Goal: Task Accomplishment & Management: Manage account settings

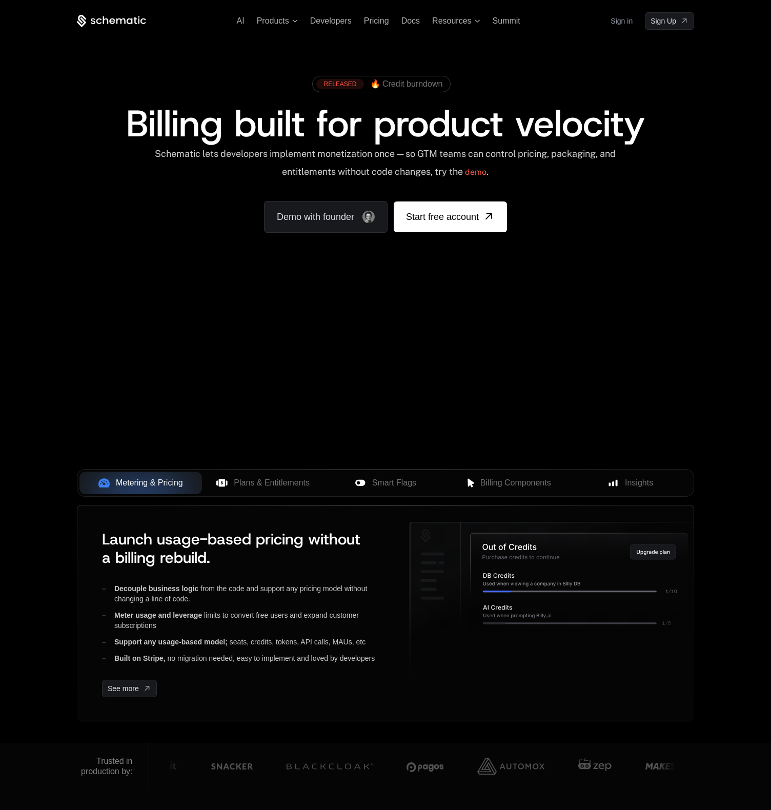
click at [622, 23] on link "Sign in" at bounding box center [621, 21] width 22 height 16
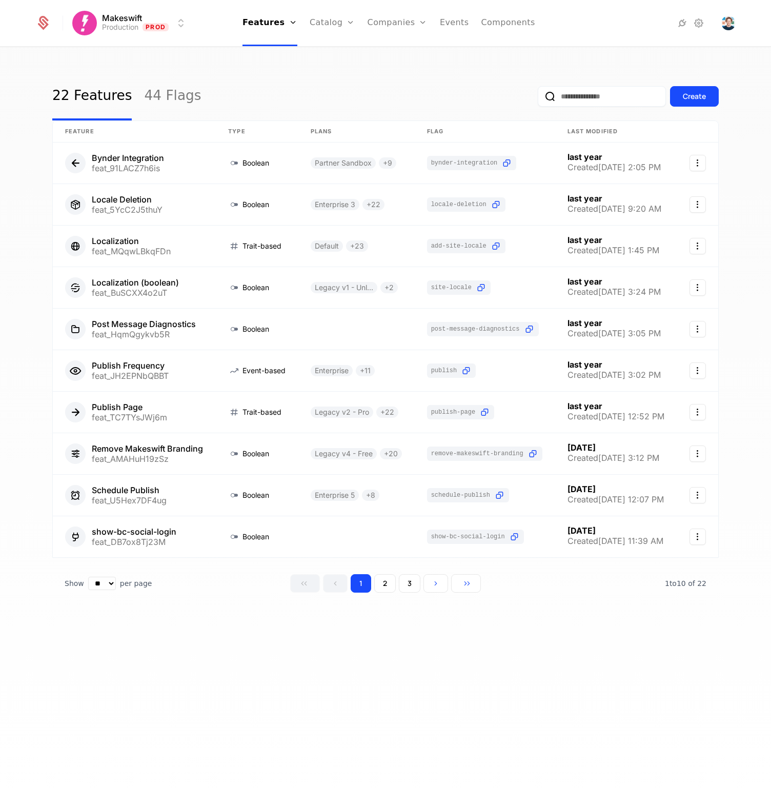
click at [691, 23] on div at bounding box center [647, 23] width 114 height 12
click at [696, 22] on icon at bounding box center [698, 23] width 12 height 12
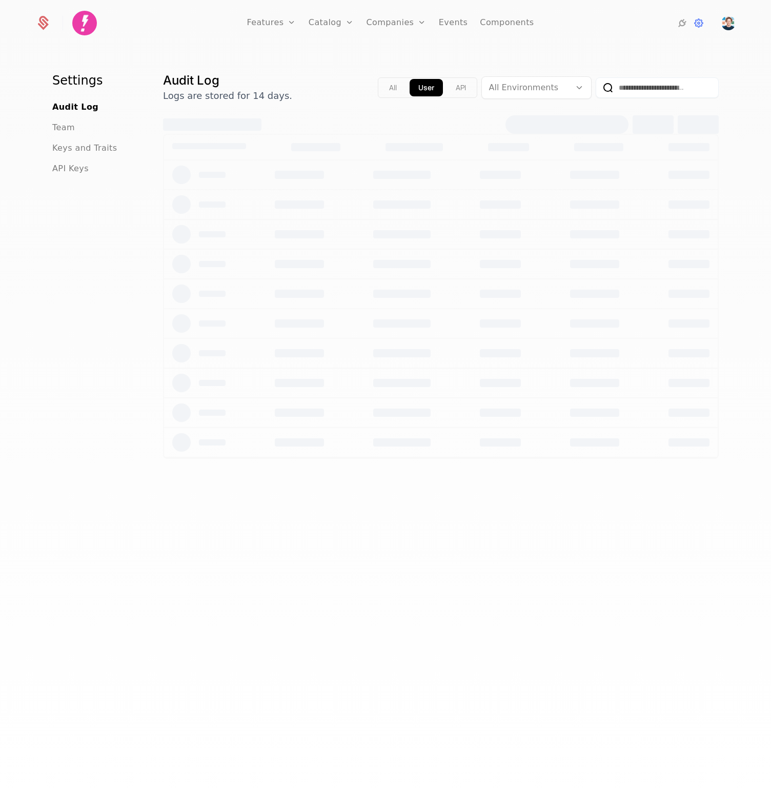
click at [71, 125] on span "Team" at bounding box center [63, 127] width 23 height 12
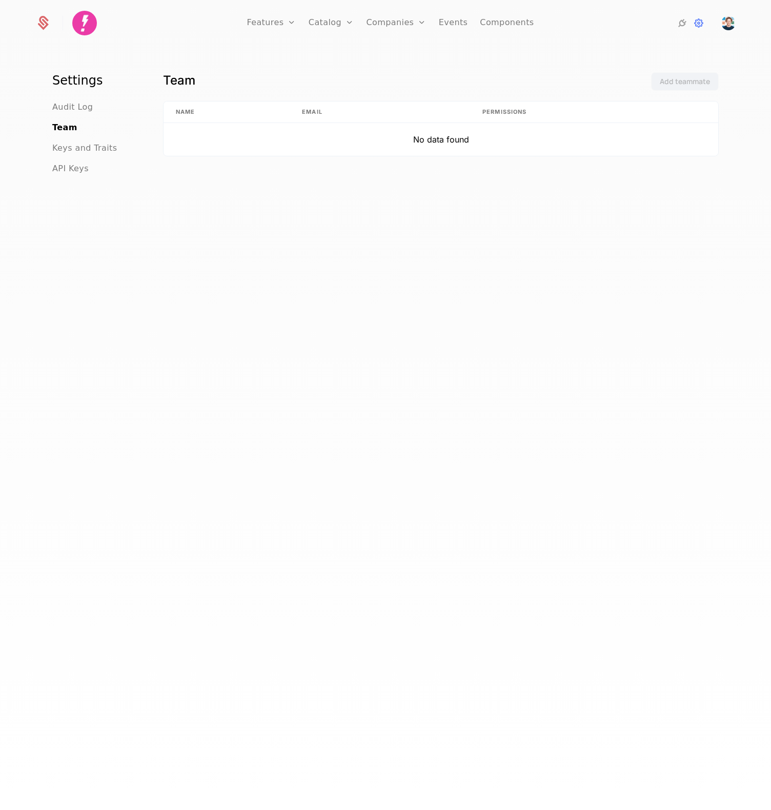
click at [75, 110] on span "Audit Log" at bounding box center [72, 107] width 40 height 12
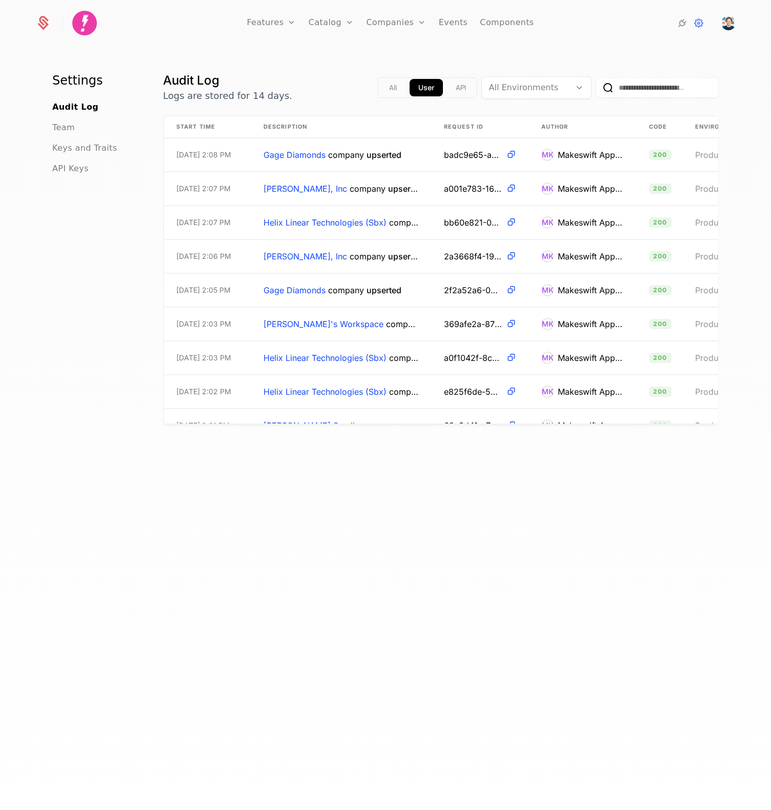
click at [77, 152] on span "Keys and Traits" at bounding box center [84, 148] width 65 height 12
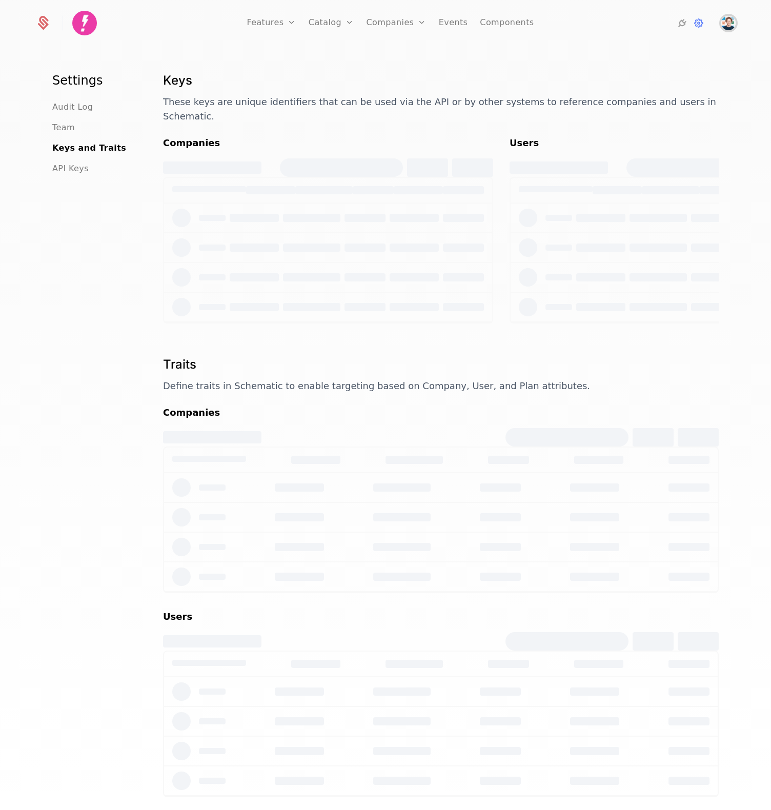
click at [732, 22] on img "Open user button" at bounding box center [728, 23] width 14 height 14
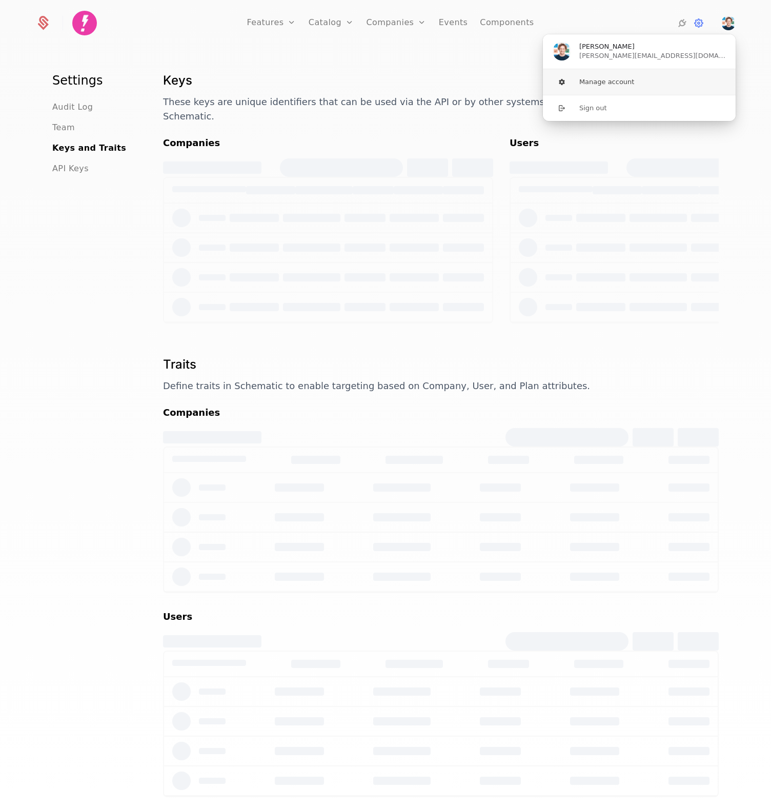
click at [611, 78] on button "Manage account" at bounding box center [639, 82] width 194 height 26
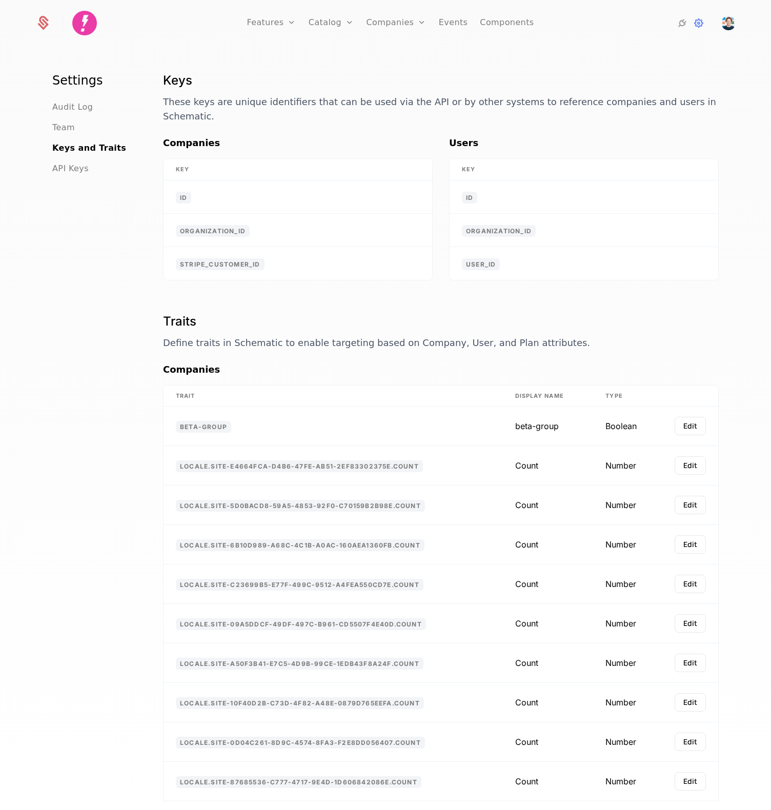
click at [51, 25] on div at bounding box center [49, 22] width 28 height 15
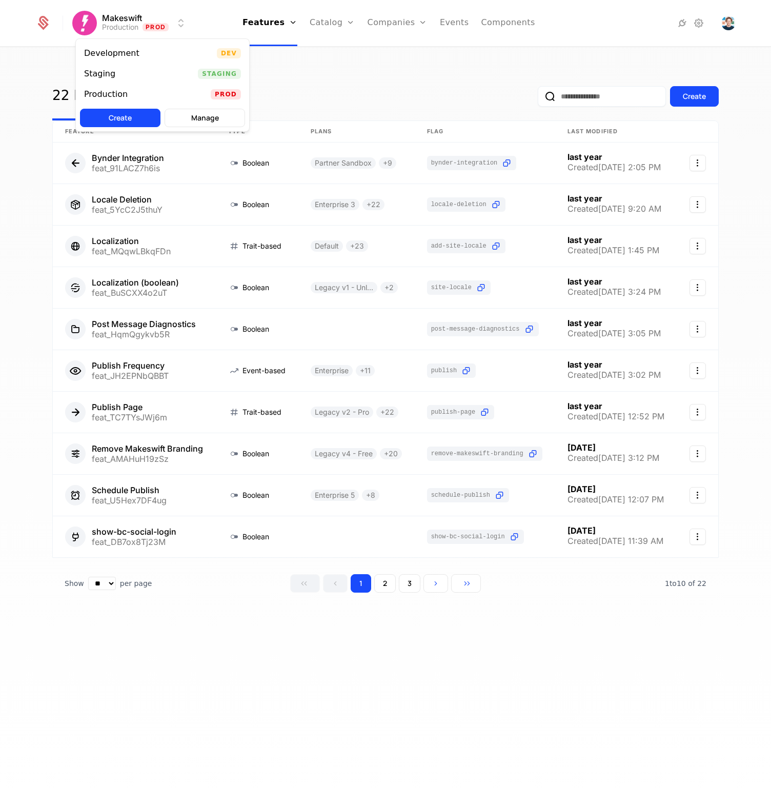
click at [85, 27] on html "Makeswift Production Prod Features Features Flags Catalog Plans Add Ons Credits…" at bounding box center [385, 405] width 771 height 810
click at [494, 26] on html "Makeswift Production Prod Features Features Flags Catalog Plans Add Ons Credits…" at bounding box center [385, 405] width 771 height 810
click at [694, 22] on icon at bounding box center [698, 23] width 12 height 12
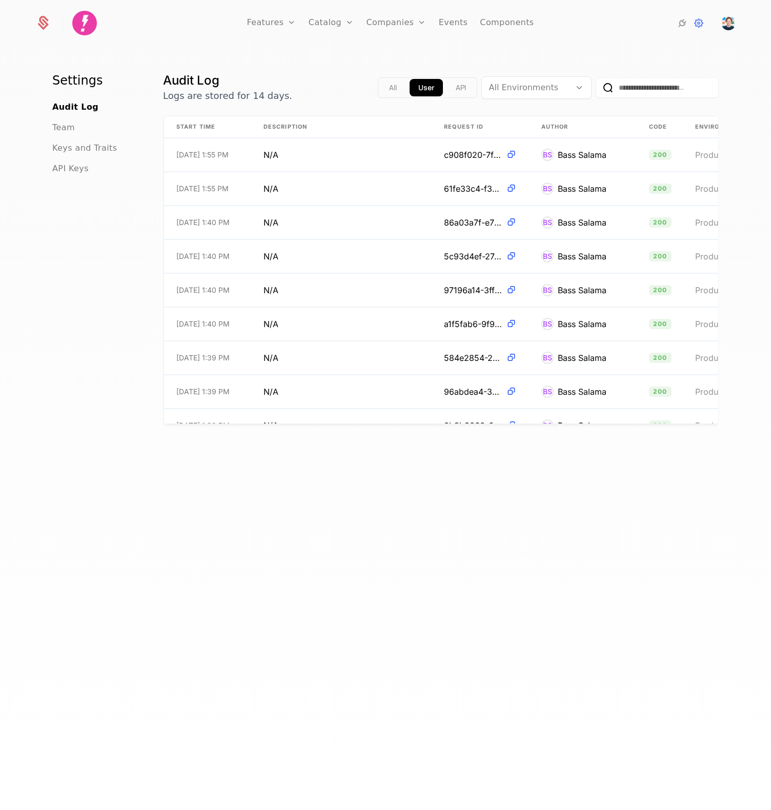
click at [68, 168] on span "API Keys" at bounding box center [70, 168] width 36 height 12
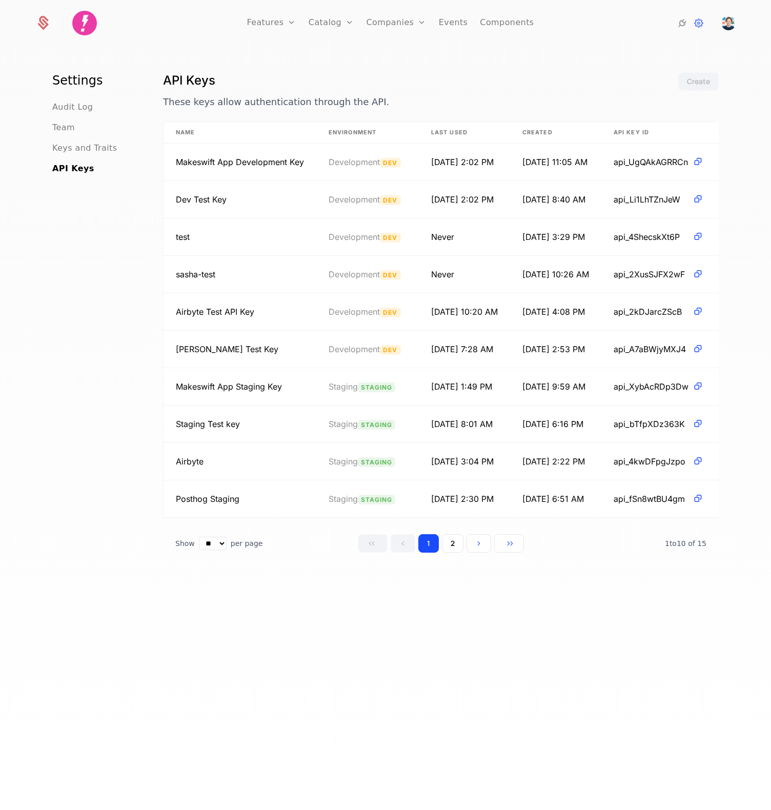
click at [71, 151] on span "Keys and Traits" at bounding box center [84, 148] width 65 height 12
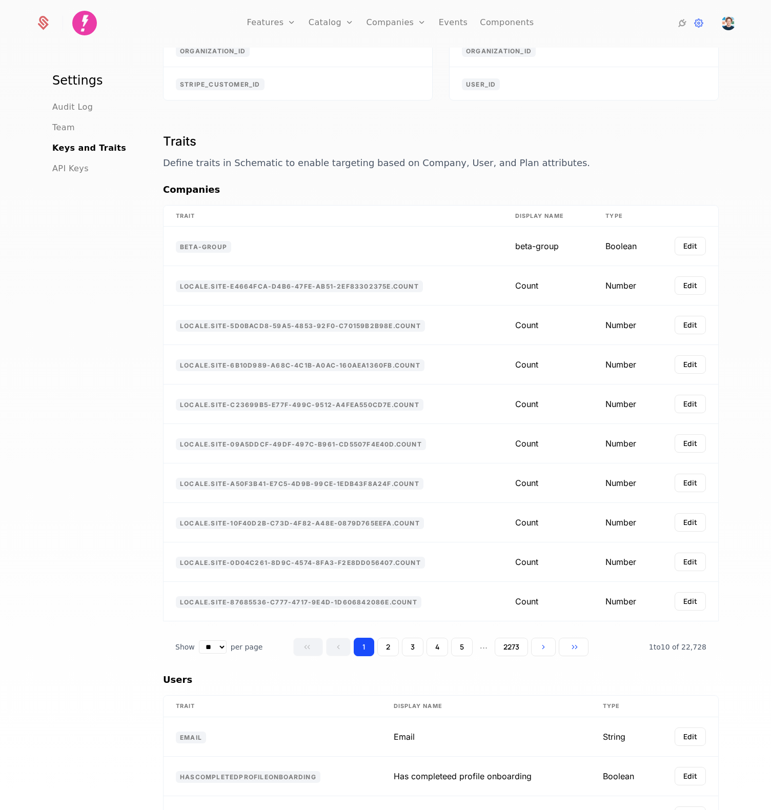
scroll to position [257, 0]
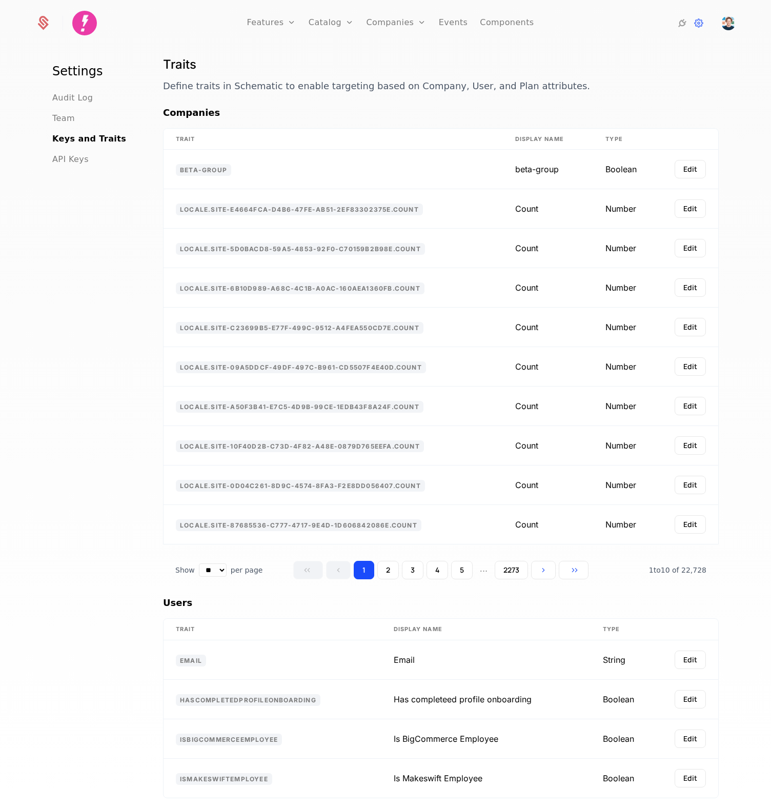
click at [64, 112] on span "Team" at bounding box center [63, 118] width 23 height 12
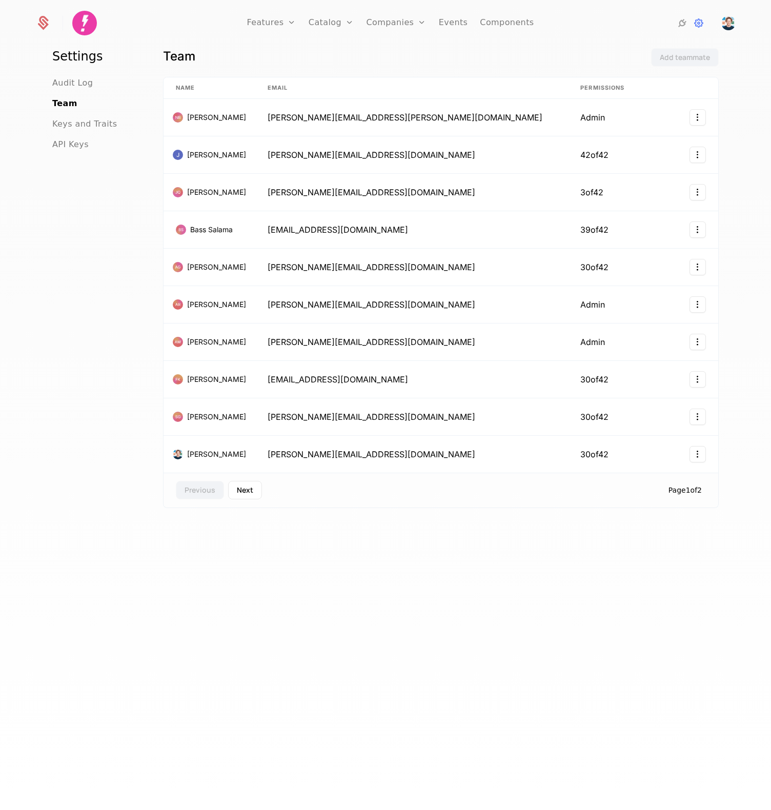
click at [247, 484] on button "Next" at bounding box center [245, 490] width 34 height 18
